Goal: Information Seeking & Learning: Learn about a topic

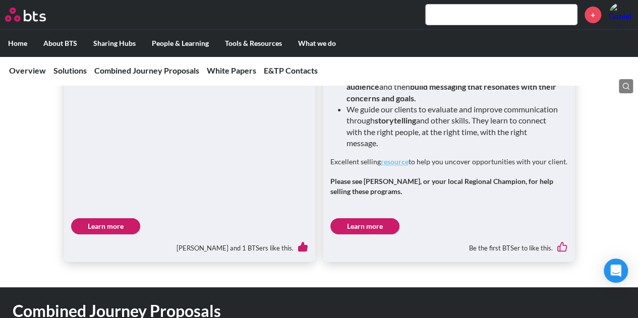
scroll to position [1801, 0]
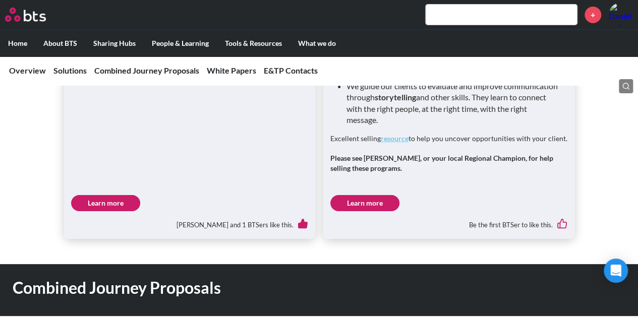
click at [98, 195] on link "Learn more" at bounding box center [105, 203] width 69 height 16
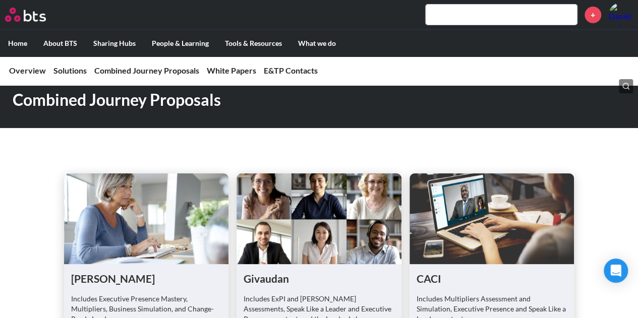
scroll to position [2100, 0]
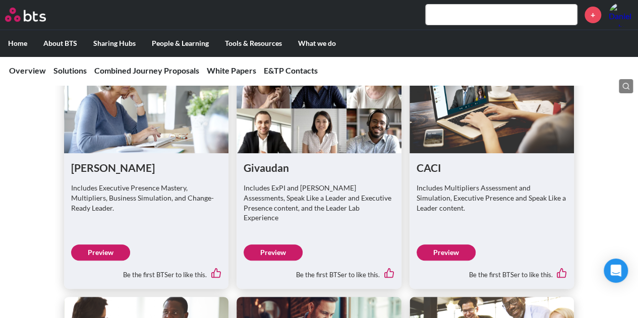
click at [103, 245] on link "Preview" at bounding box center [100, 253] width 59 height 16
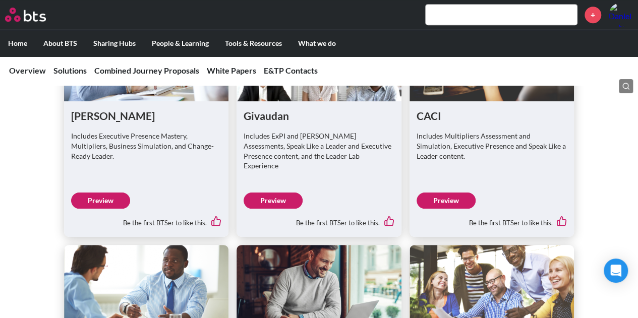
scroll to position [2154, 0]
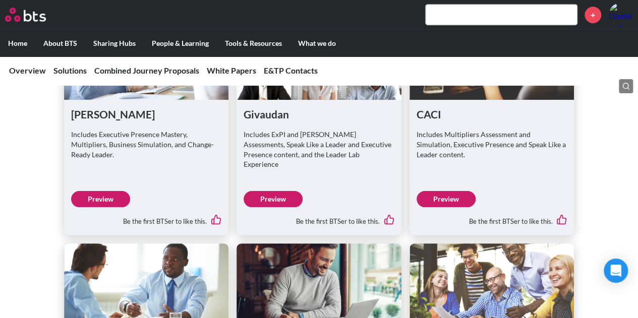
click at [279, 191] on link "Preview" at bounding box center [273, 199] width 59 height 16
click at [259, 191] on link "Preview" at bounding box center [273, 199] width 59 height 16
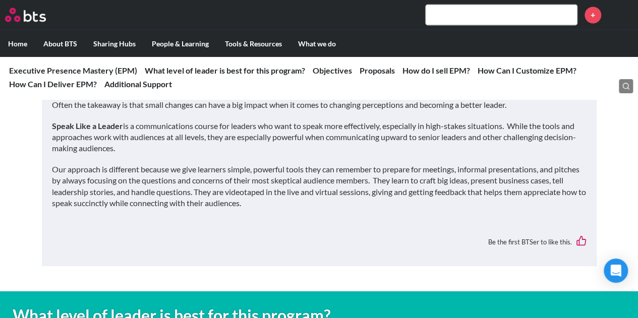
scroll to position [935, 0]
